Goal: Task Accomplishment & Management: Manage account settings

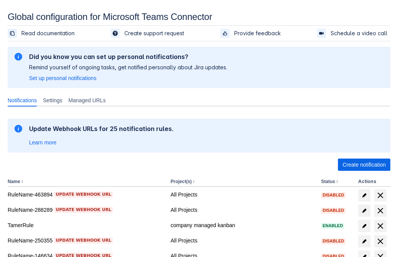
click at [364, 164] on span "Create notification" at bounding box center [363, 164] width 43 height 12
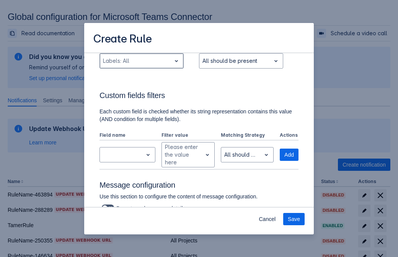
click at [141, 61] on div "Scrollable content" at bounding box center [135, 60] width 65 height 9
type input "234578_label"
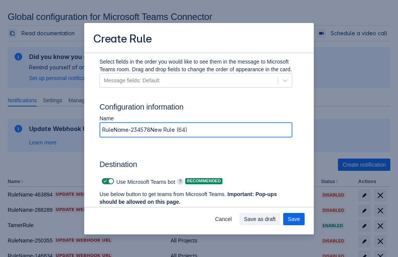
type input "RuleName-234578New Rule (64)"
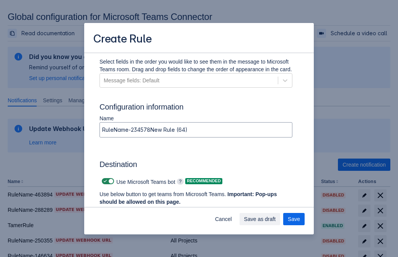
click at [104, 181] on span "Scrollable content" at bounding box center [105, 181] width 6 height 6
click at [104, 181] on input "Scrollable content" at bounding box center [104, 181] width 5 height 5
checkbox input "false"
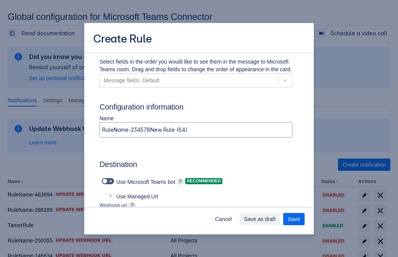
type input "[URL][DOMAIN_NAME][DATE]"
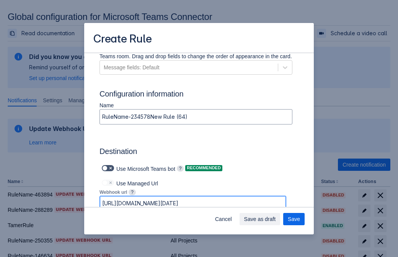
click at [276, 219] on span "Save as draft" at bounding box center [260, 219] width 32 height 12
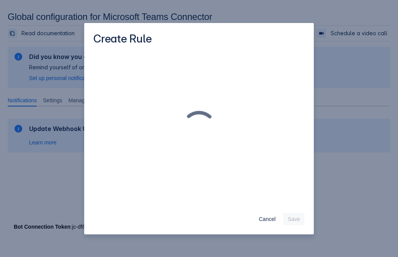
scroll to position [0, 0]
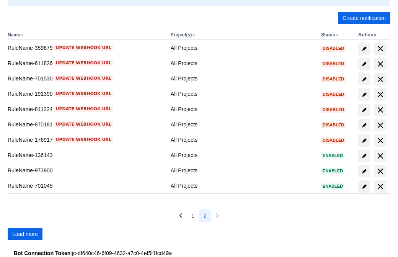
click at [25, 234] on span "Load more" at bounding box center [25, 234] width 26 height 12
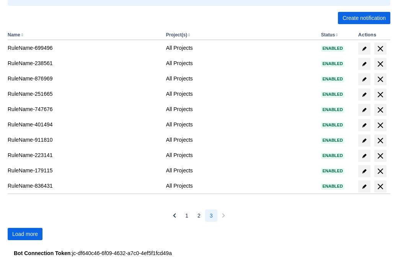
click at [25, 234] on span "Load more" at bounding box center [25, 234] width 26 height 12
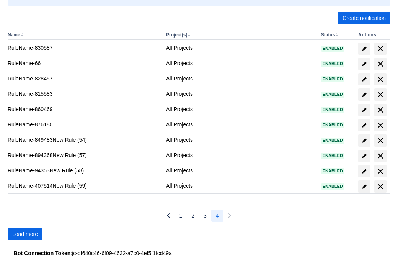
click at [25, 234] on span "Load more" at bounding box center [25, 234] width 26 height 12
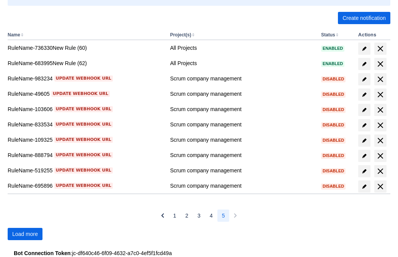
click at [25, 234] on span "Load more" at bounding box center [25, 234] width 26 height 12
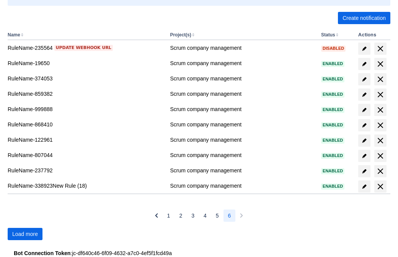
click at [25, 234] on span "Load more" at bounding box center [25, 234] width 26 height 12
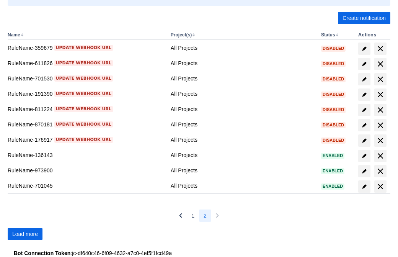
click at [25, 234] on span "Load more" at bounding box center [25, 234] width 26 height 12
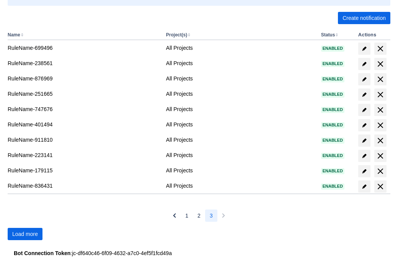
click at [25, 234] on span "Load more" at bounding box center [25, 234] width 26 height 12
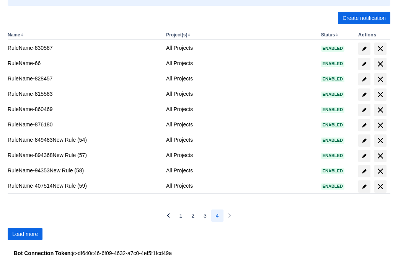
click at [25, 234] on span "Load more" at bounding box center [25, 234] width 26 height 12
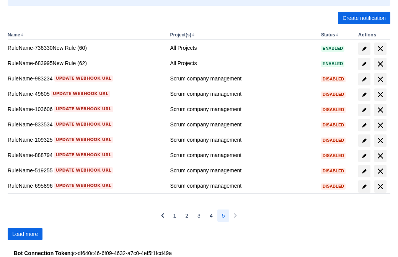
click at [25, 234] on span "Load more" at bounding box center [25, 234] width 26 height 12
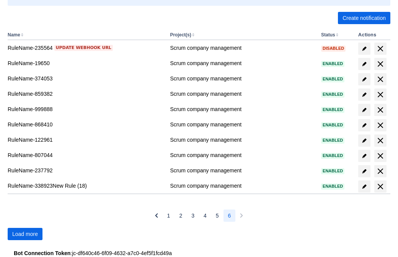
click at [25, 234] on span "Load more" at bounding box center [25, 234] width 26 height 12
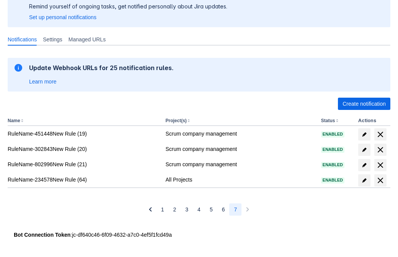
scroll to position [61, 0]
click at [380, 180] on span "delete" at bounding box center [379, 180] width 9 height 9
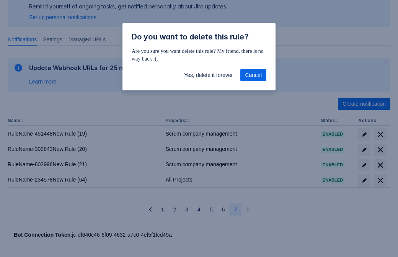
click at [208, 75] on span "Yes, delete it forever" at bounding box center [208, 75] width 49 height 12
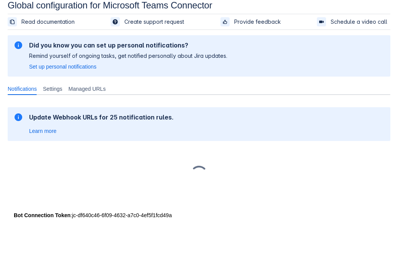
scroll to position [11, 0]
